Goal: Transaction & Acquisition: Purchase product/service

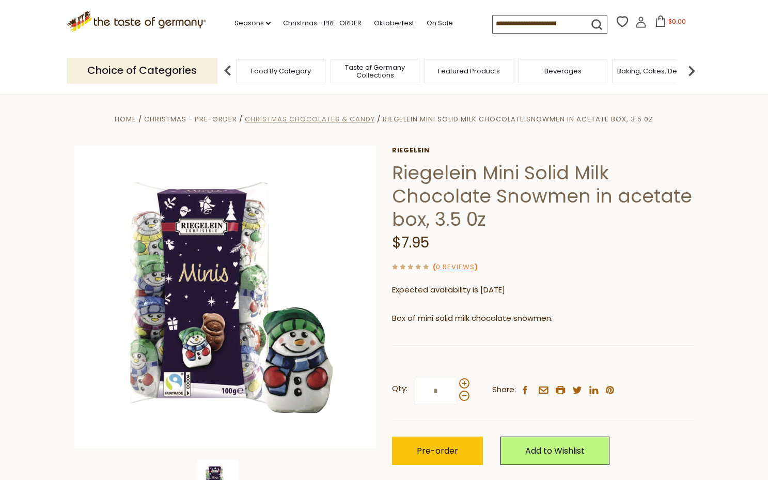
click at [296, 118] on span "Christmas Chocolates & Candy" at bounding box center [310, 119] width 130 height 10
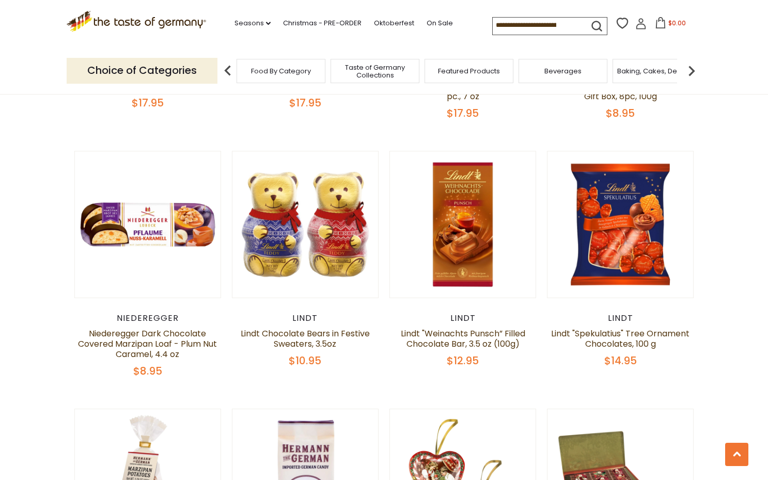
scroll to position [1544, 0]
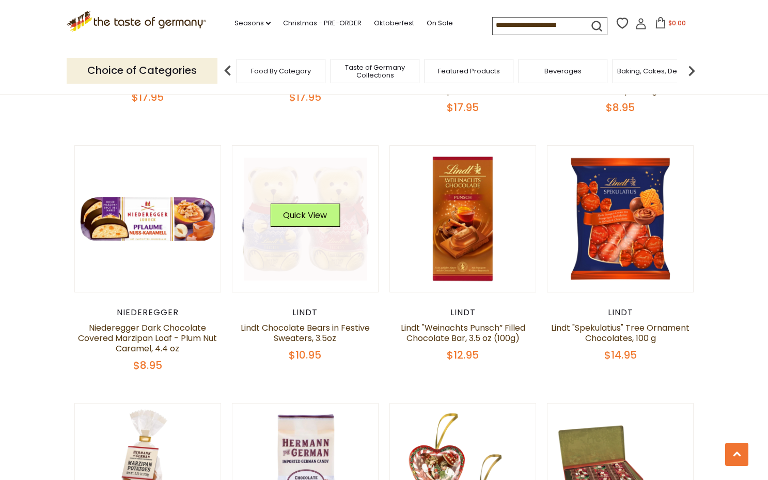
click at [339, 256] on link at bounding box center [305, 219] width 123 height 123
